Goal: Information Seeking & Learning: Check status

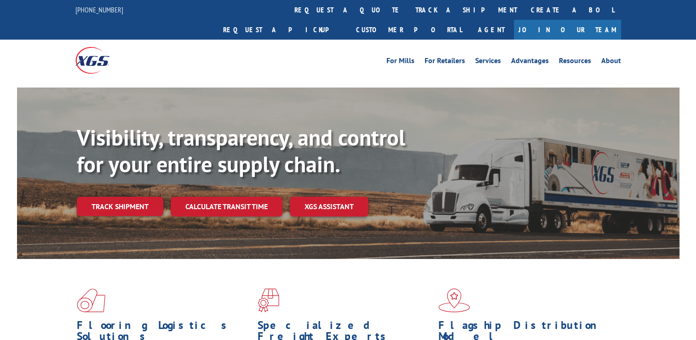
scroll to position [92, 0]
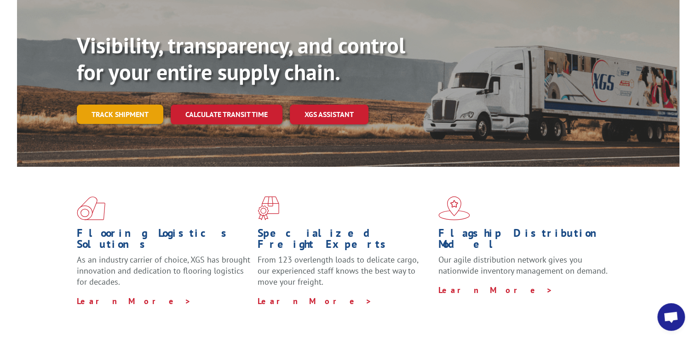
click at [134, 104] on link "Track shipment" at bounding box center [120, 113] width 87 height 19
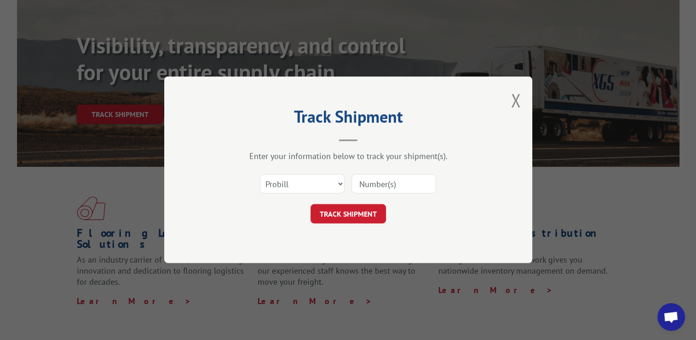
click at [367, 185] on input at bounding box center [394, 183] width 85 height 19
type input "17402727"
click at [363, 220] on button "TRACK SHIPMENT" at bounding box center [348, 213] width 75 height 19
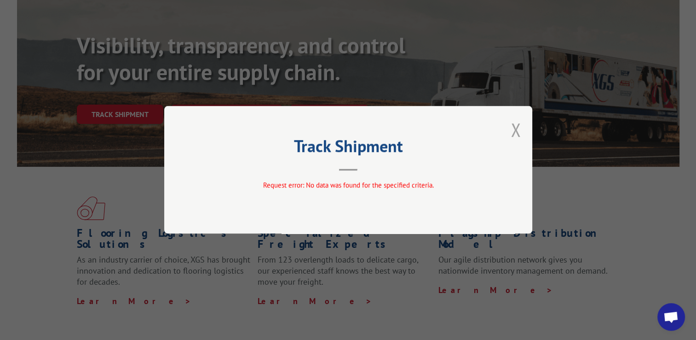
click at [517, 135] on button "Close modal" at bounding box center [516, 129] width 10 height 24
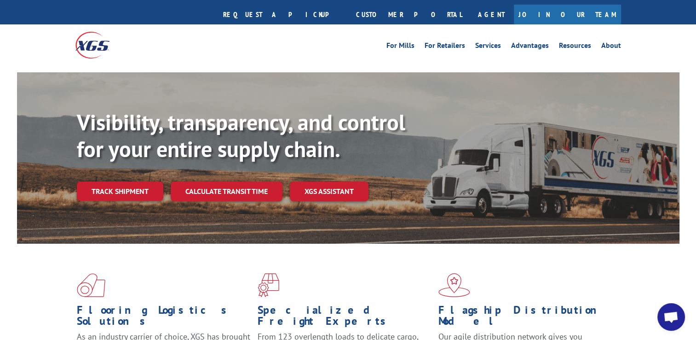
scroll to position [0, 0]
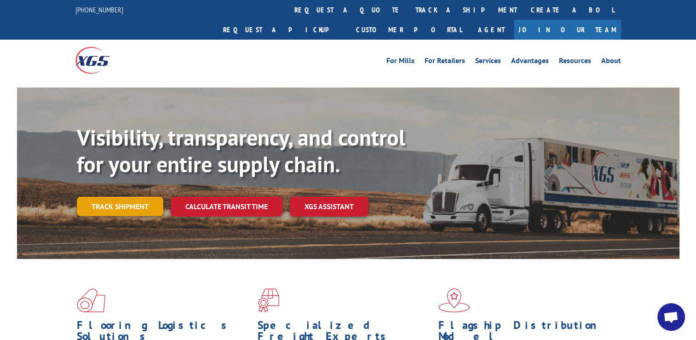
click at [136, 197] on link "Track shipment" at bounding box center [120, 206] width 87 height 19
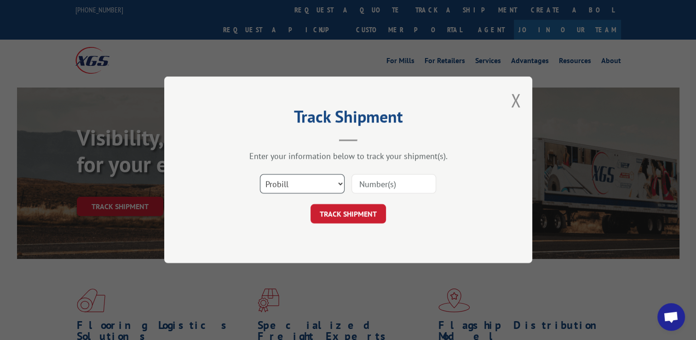
click at [344, 186] on select "Select category... Probill BOL PO" at bounding box center [302, 183] width 85 height 19
select select "bol"
click at [260, 174] on select "Select category... Probill BOL PO" at bounding box center [302, 183] width 85 height 19
click at [382, 186] on input at bounding box center [394, 183] width 85 height 19
click at [350, 221] on button "TRACK SHIPMENT" at bounding box center [348, 213] width 75 height 19
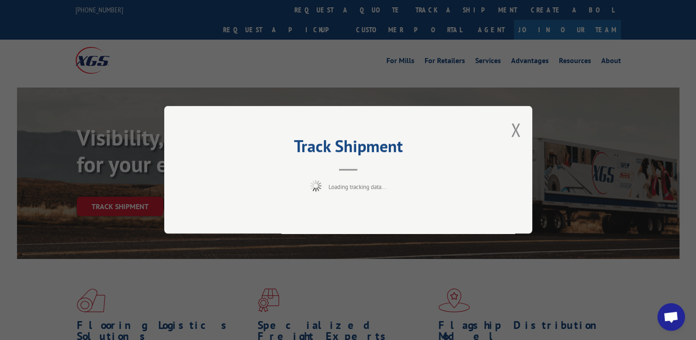
click at [350, 216] on div "Track Shipment Loading tracking data..." at bounding box center [348, 169] width 368 height 127
drag, startPoint x: 516, startPoint y: 127, endPoint x: 500, endPoint y: 131, distance: 16.5
click at [516, 127] on button "Close modal" at bounding box center [516, 129] width 10 height 24
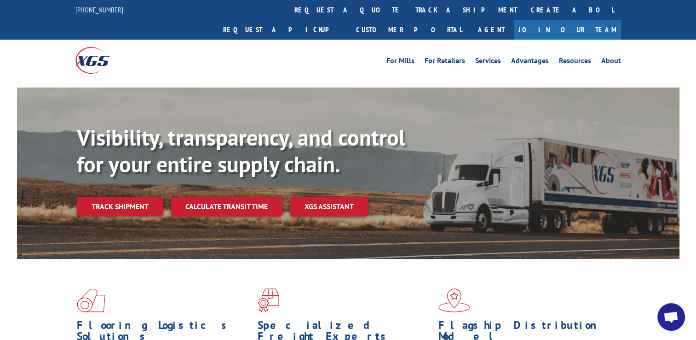
click at [134, 197] on link "Track shipment" at bounding box center [120, 206] width 87 height 19
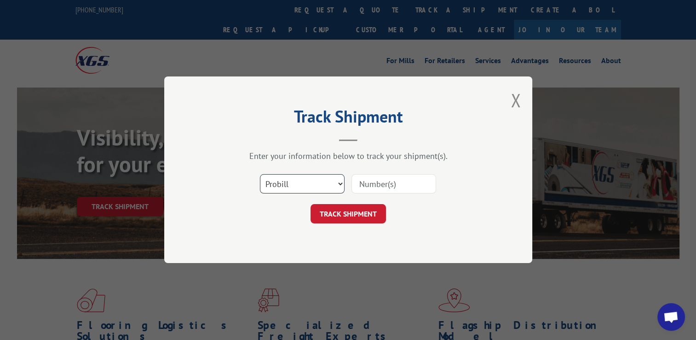
click at [342, 191] on select "Select category... Probill BOL PO" at bounding box center [302, 183] width 85 height 19
select select "po"
click at [260, 174] on select "Select category... Probill BOL PO" at bounding box center [302, 183] width 85 height 19
click at [377, 179] on input at bounding box center [394, 183] width 85 height 19
type input "17402727"
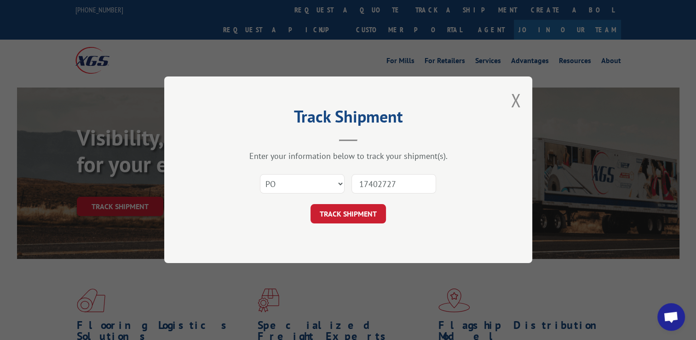
click at [374, 215] on button "TRACK SHIPMENT" at bounding box center [348, 213] width 75 height 19
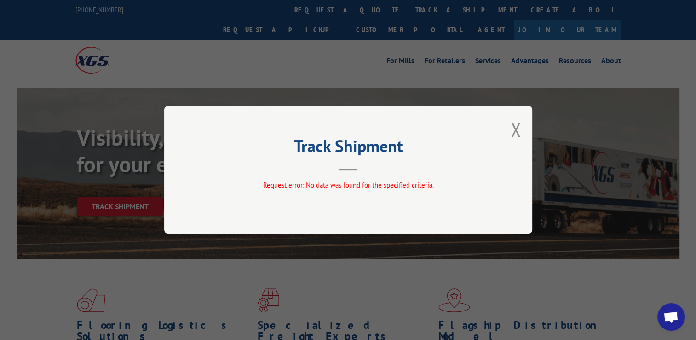
click at [522, 123] on div "Track Shipment Request error: No data was found for the specified criteria." at bounding box center [348, 169] width 368 height 127
click at [516, 129] on button "Close modal" at bounding box center [516, 129] width 10 height 24
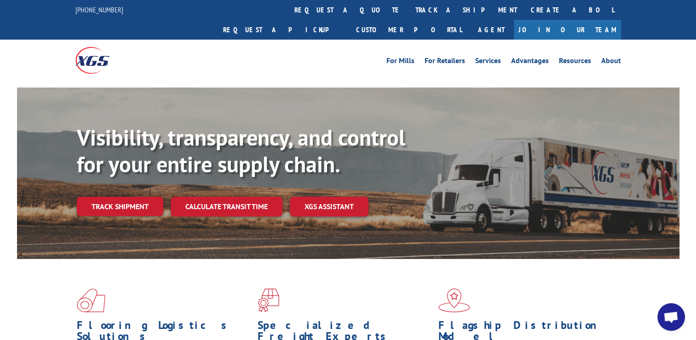
click at [142, 197] on link "Track shipment" at bounding box center [120, 206] width 87 height 19
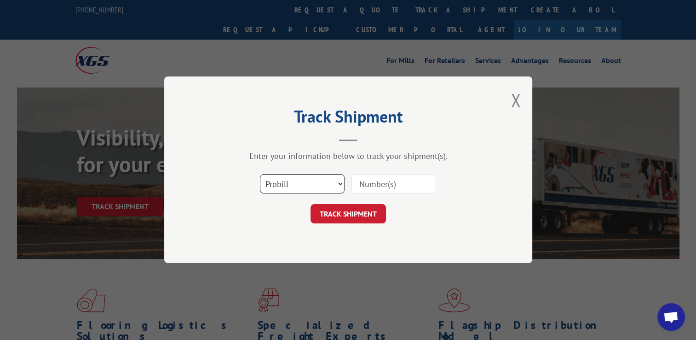
click at [307, 188] on select "Select category... Probill BOL PO" at bounding box center [302, 183] width 85 height 19
click at [260, 174] on select "Select category... Probill BOL PO" at bounding box center [302, 183] width 85 height 19
click at [385, 179] on input at bounding box center [394, 183] width 85 height 19
type input "17402727"
click at [351, 215] on button "TRACK SHIPMENT" at bounding box center [348, 213] width 75 height 19
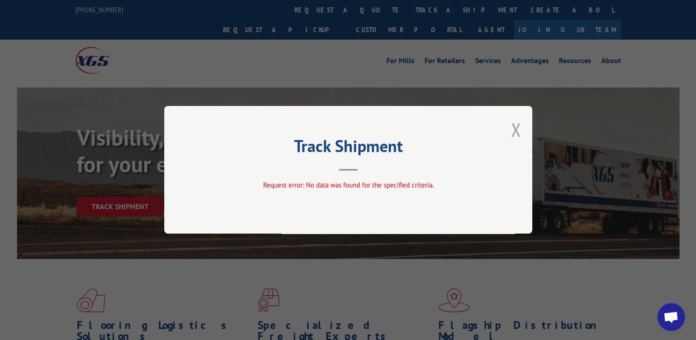
click at [519, 133] on button "Close modal" at bounding box center [516, 129] width 10 height 24
